Goal: Use online tool/utility: Use online tool/utility

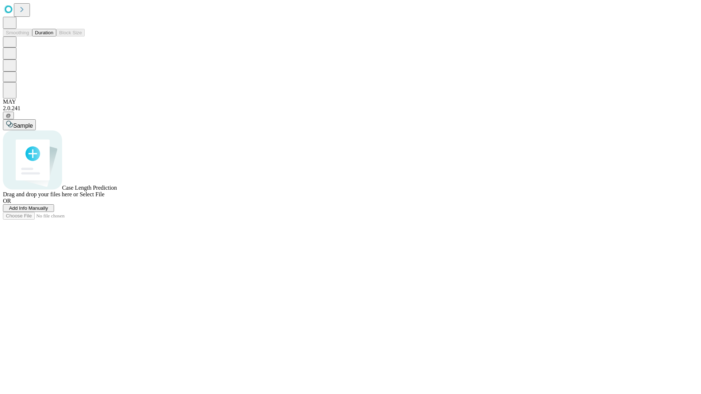
click at [48, 211] on span "Add Info Manually" at bounding box center [28, 208] width 39 height 5
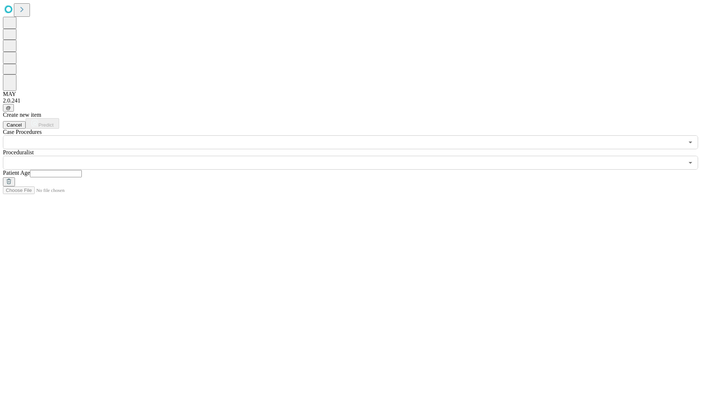
click at [82, 170] on input "text" at bounding box center [56, 173] width 52 height 7
type input "**"
click at [356, 156] on input "text" at bounding box center [343, 163] width 681 height 14
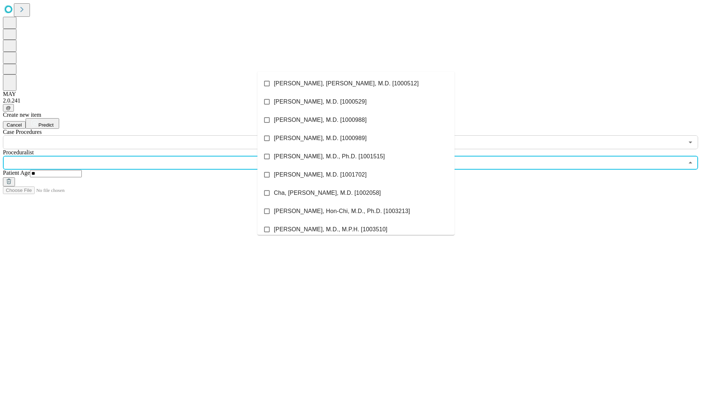
click at [356, 84] on li "[PERSON_NAME], [PERSON_NAME], M.D. [1000512]" at bounding box center [355, 83] width 197 height 18
click at [153, 135] on input "text" at bounding box center [343, 142] width 681 height 14
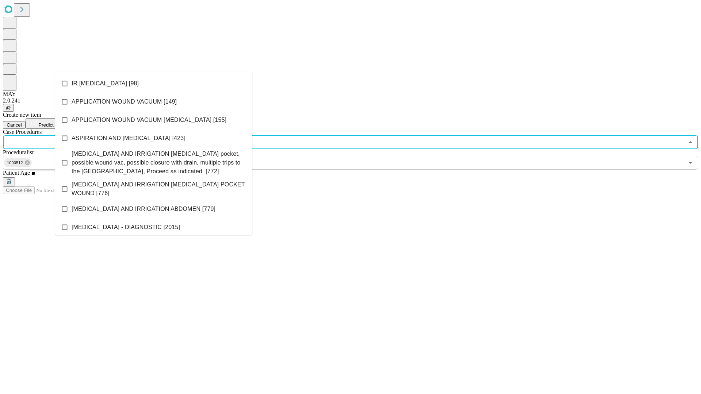
click at [154, 84] on li "IR [MEDICAL_DATA] [98]" at bounding box center [153, 83] width 197 height 18
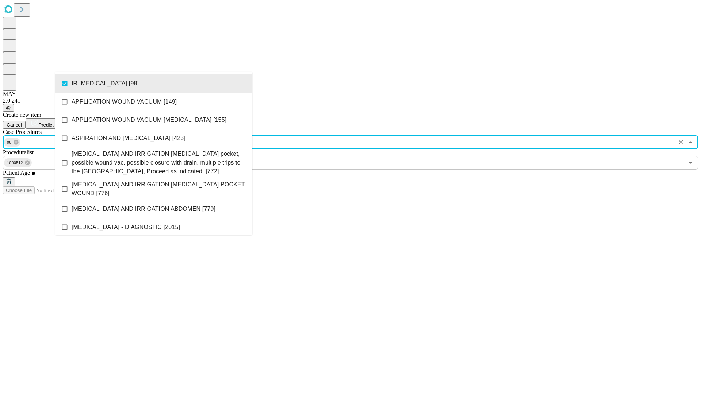
click at [53, 122] on span "Predict" at bounding box center [45, 124] width 15 height 5
